Goal: Task Accomplishment & Management: Manage account settings

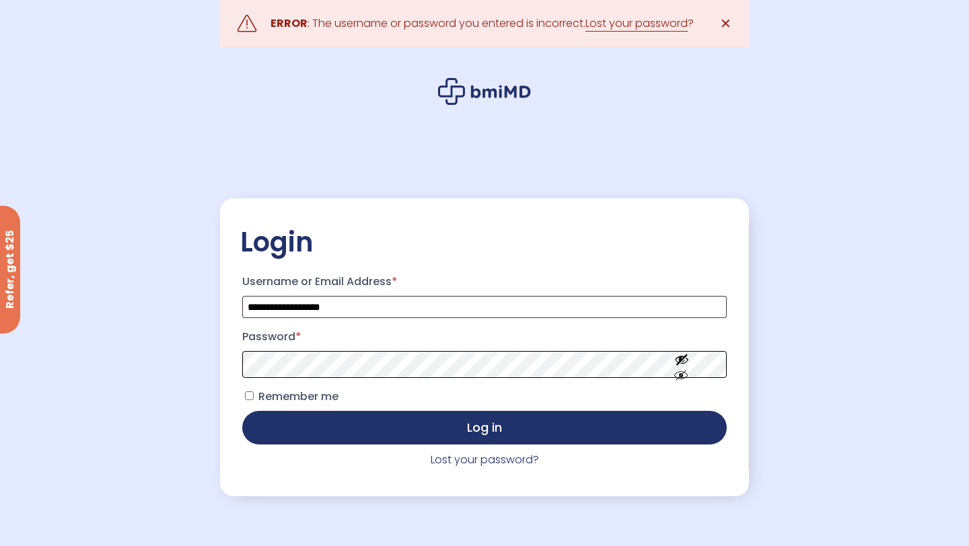
click at [242, 411] on button "Log in" at bounding box center [484, 428] width 484 height 34
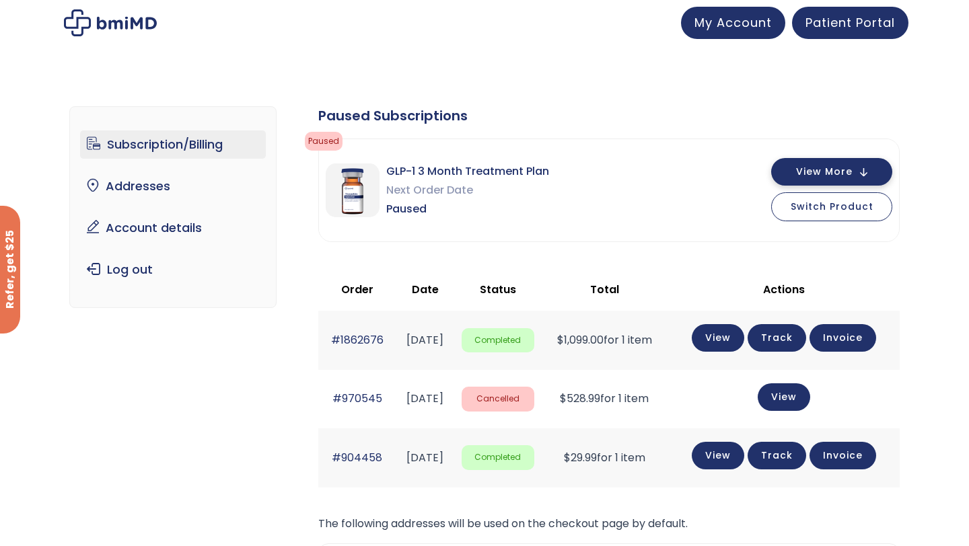
click at [842, 174] on span "View More" at bounding box center [824, 172] width 57 height 9
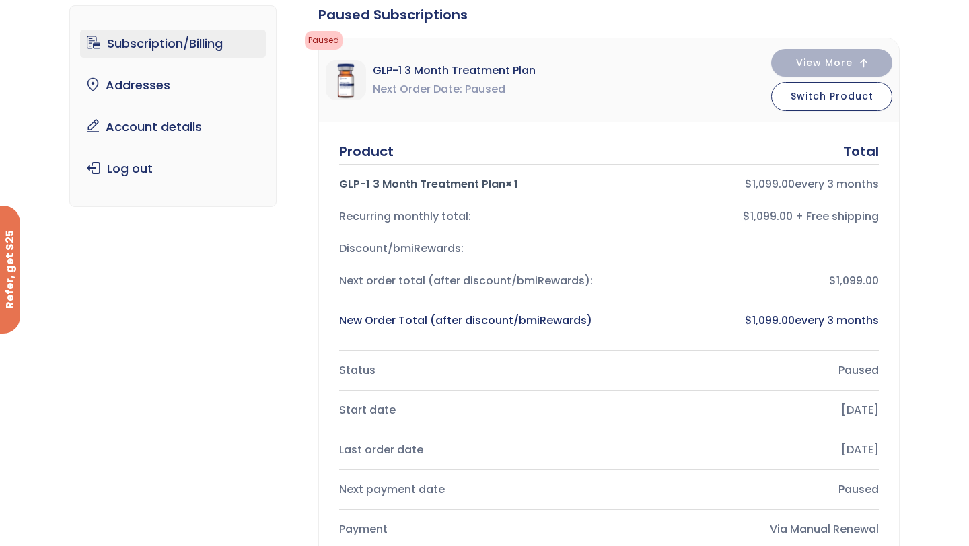
scroll to position [301, 0]
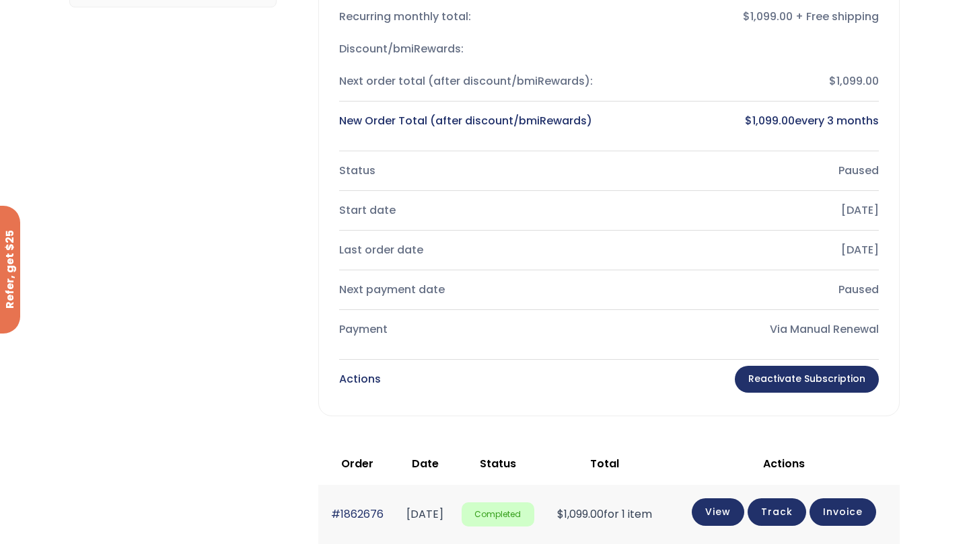
click at [795, 377] on link "Reactivate Subscription" at bounding box center [807, 379] width 144 height 27
